Goal: Find specific page/section: Find specific page/section

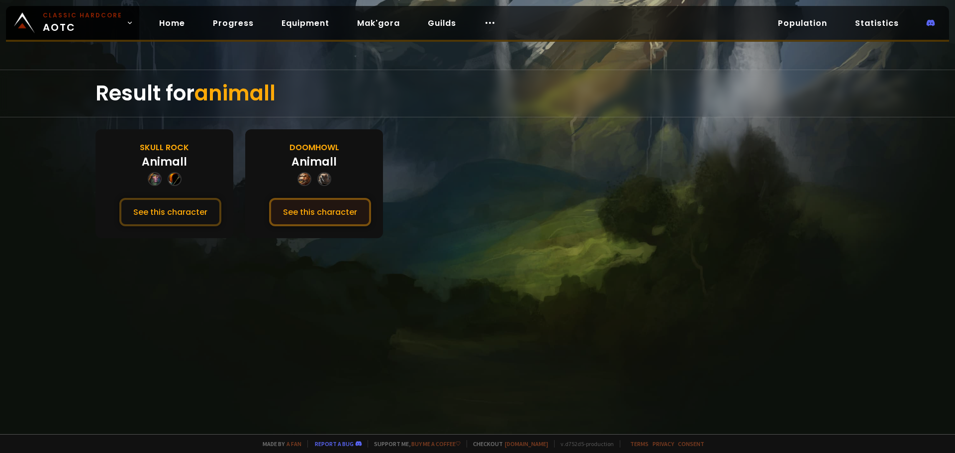
click at [312, 199] on button "See this character" at bounding box center [320, 212] width 102 height 28
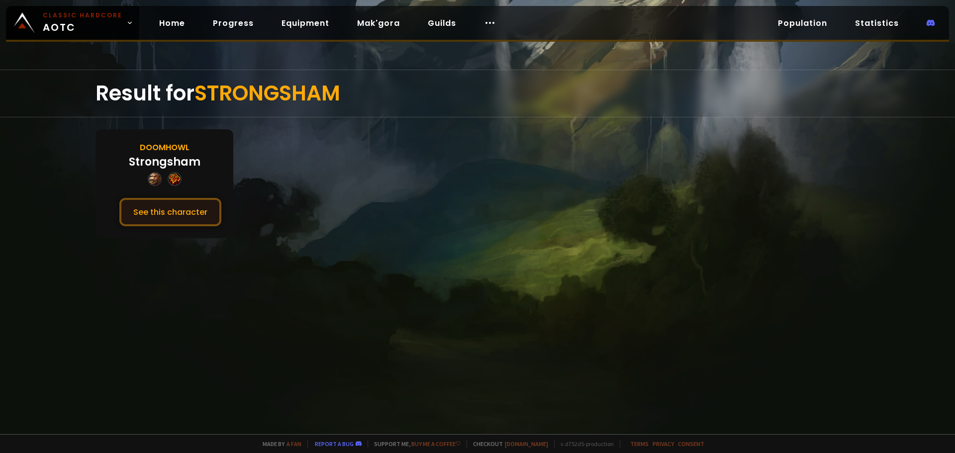
click at [172, 211] on button "See this character" at bounding box center [170, 212] width 102 height 28
